Goal: Go to known website: Access a specific website the user already knows

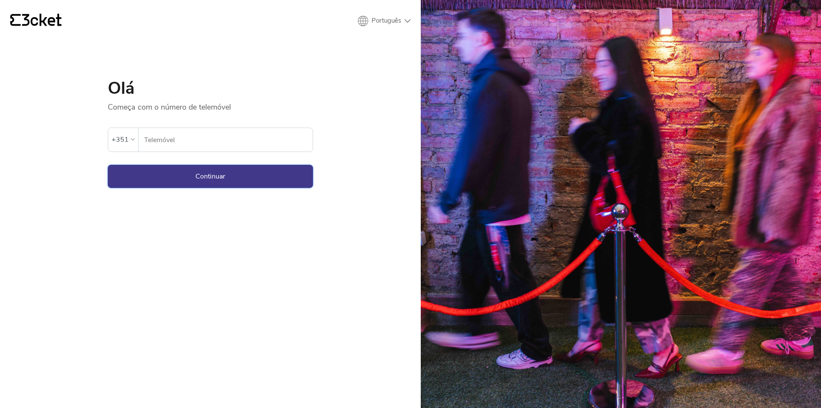
click at [178, 179] on button "Continuar" at bounding box center [210, 176] width 205 height 23
click at [185, 141] on input "Telemóvel" at bounding box center [228, 140] width 169 height 24
type input "964246628"
click at [163, 174] on button "Continuar" at bounding box center [210, 176] width 205 height 23
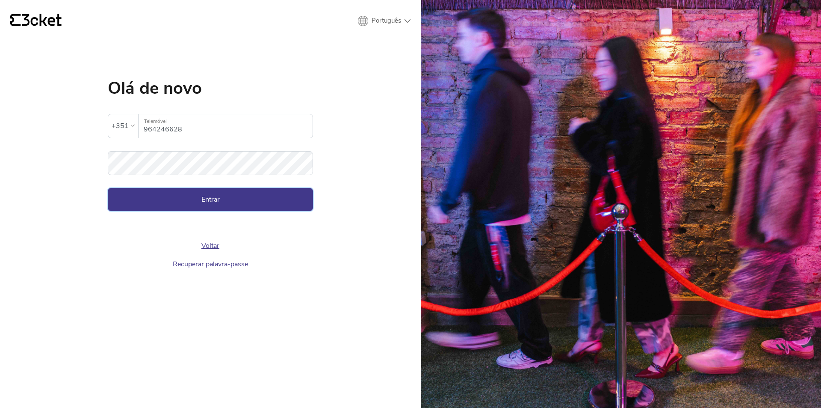
click at [137, 197] on button "Entrar" at bounding box center [210, 199] width 205 height 23
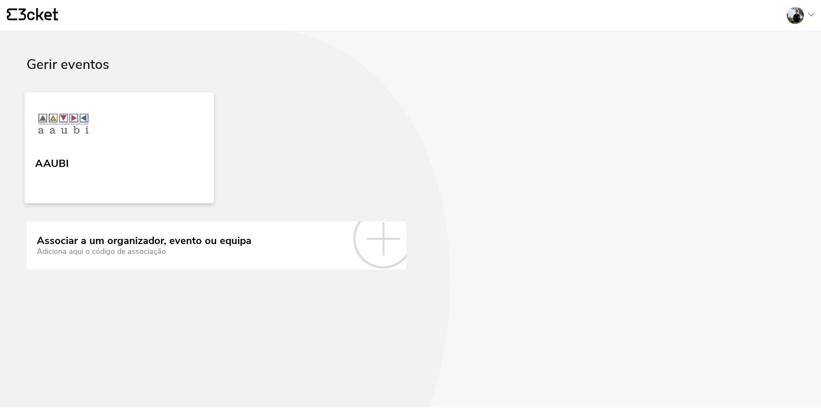
click at [102, 138] on link "AAUBI" at bounding box center [120, 147] width 190 height 111
